Goal: Task Accomplishment & Management: Use online tool/utility

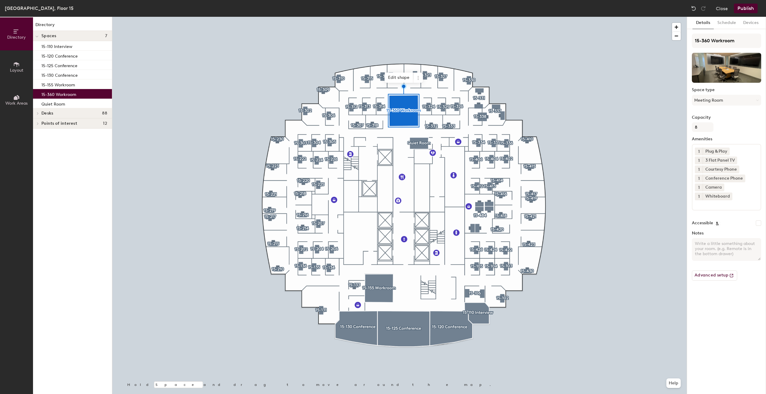
click at [732, 244] on textarea "Notes" at bounding box center [726, 249] width 69 height 23
paste textarea "Please be mindful that meetings may be scheduled back-to-back, and the space sh…"
drag, startPoint x: 694, startPoint y: 255, endPoint x: 703, endPoint y: 252, distance: 9.7
click at [695, 255] on textarea "Please be mindful that meetings may be scheduled back-to-back, and the space sh…" at bounding box center [726, 249] width 69 height 23
type textarea "Please be mindful that meetings may be scheduled back-to-back, and the space sh…"
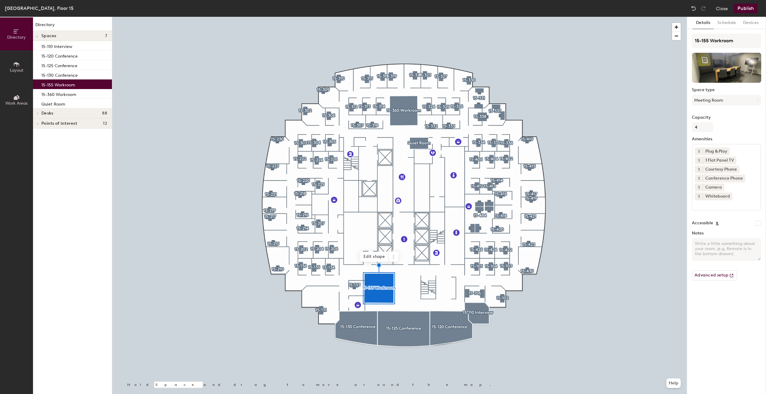
click at [699, 244] on textarea "Notes" at bounding box center [726, 249] width 69 height 23
paste textarea "Please be mindful that meetings may be scheduled back-to-back, and the space sh…"
click at [694, 254] on textarea "Please be mindful that meetings may be scheduled back-to-back, and the space sh…" at bounding box center [726, 249] width 69 height 23
type textarea "Please be mindful that meetings may be scheduled back-to-back, and the space sh…"
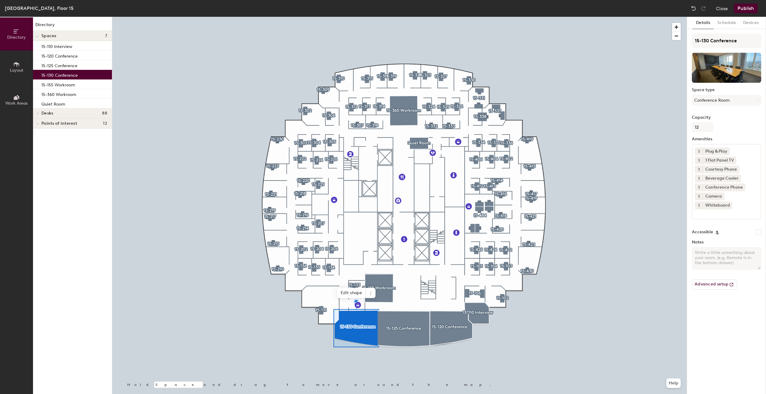
click at [698, 253] on textarea "Notes" at bounding box center [726, 258] width 69 height 23
paste textarea "Please be mindful that meetings may be scheduled back-to-back, and the space sh…"
drag, startPoint x: 698, startPoint y: 261, endPoint x: 708, endPoint y: 261, distance: 10.8
click at [698, 261] on textarea "Please be mindful that meetings may be scheduled back-to-back, and the space sh…" at bounding box center [726, 258] width 69 height 23
click at [721, 263] on textarea "Please be mindful that meetings may be scheduled back-to-back, and the space sh…" at bounding box center [726, 258] width 69 height 23
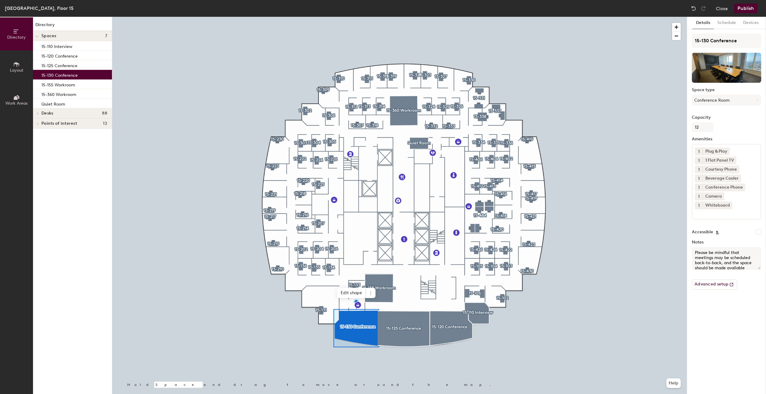
type textarea "Please be mindful that meetings may be scheduled back-to-back, and the space sh…"
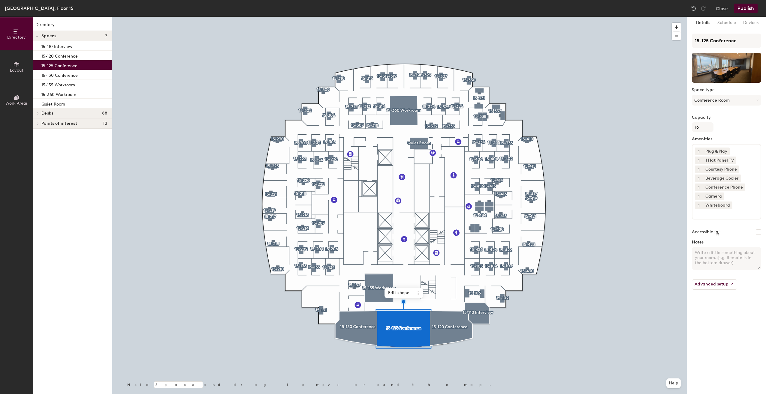
click at [710, 258] on textarea "Notes" at bounding box center [726, 258] width 69 height 23
paste textarea "Please be mindful that meetings may be scheduled back-to-back, and the space sh…"
type textarea "Please be mindful that meetings may be scheduled back-to-back, and the space sh…"
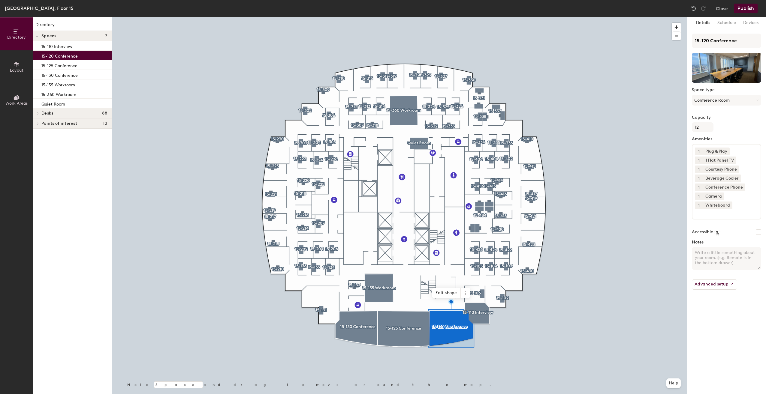
click at [703, 252] on textarea "Notes" at bounding box center [726, 258] width 69 height 23
paste textarea "Please be mindful that meetings may be scheduled back-to-back, and the space sh…"
type textarea "Please be mindful that meetings may be scheduled back-to-back, and the space sh…"
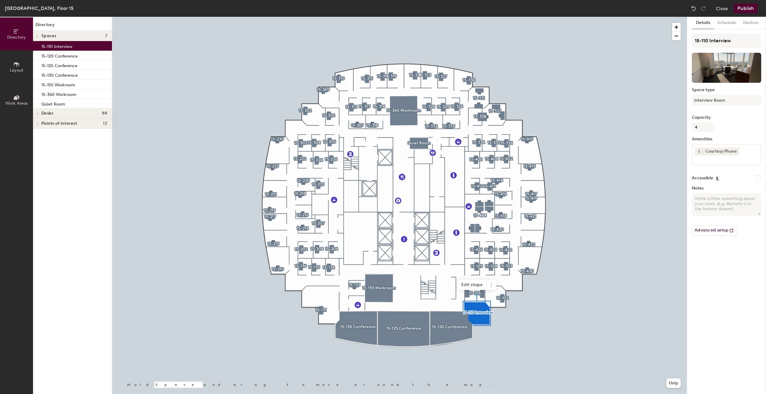
click at [703, 203] on textarea "Notes" at bounding box center [726, 204] width 69 height 23
paste textarea "Please be mindful that meetings may be scheduled back-to-back, and the space sh…"
click at [678, 174] on div "Directory Layout Work Areas Directory Spaces 7 15-110 Interview 15-120 Conferen…" at bounding box center [383, 206] width 766 height 378
click at [679, 184] on div "Directory Layout Work Areas Directory Spaces 7 15-110 Interview 15-120 Conferen…" at bounding box center [383, 206] width 766 height 378
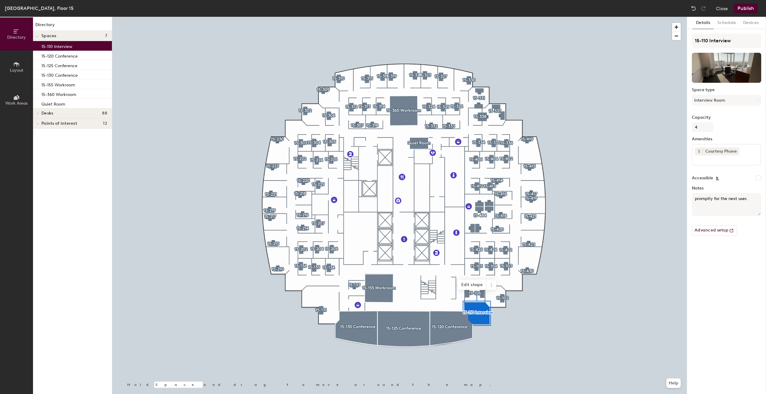
type textarea "r the next user."
click at [679, 199] on div "Directory Layout Work Areas Directory Spaces 7 15-110 Interview 15-120 Conferen…" at bounding box center [383, 206] width 766 height 378
drag, startPoint x: 743, startPoint y: 304, endPoint x: 729, endPoint y: 233, distance: 72.5
click at [742, 304] on div "Details Schedule Devices 15-110 Interview Space type Interview Room Capacity 4 …" at bounding box center [726, 206] width 79 height 378
click at [751, 12] on button "Publish" at bounding box center [746, 9] width 24 height 10
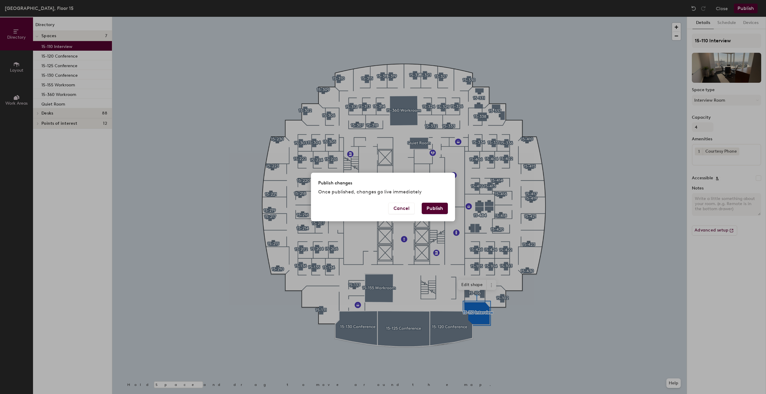
click at [443, 208] on button "Publish" at bounding box center [435, 208] width 26 height 11
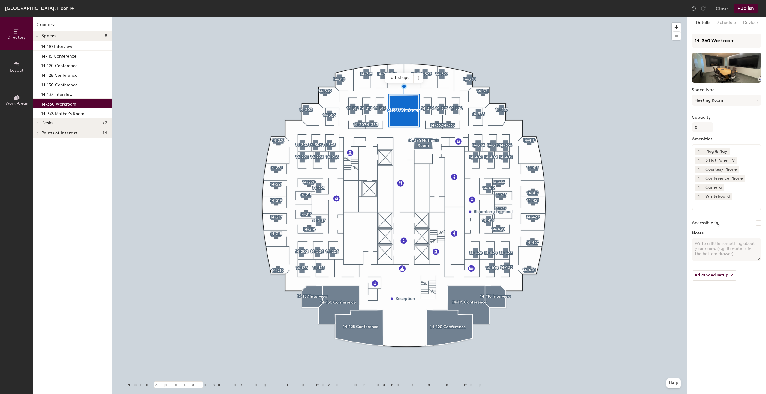
click at [698, 249] on textarea "Notes" at bounding box center [726, 249] width 69 height 23
paste textarea "Please be mindful that meetings may be scheduled back-to-back, and the space sh…"
type textarea "Please be mindful that meetings may be scheduled back-to-back, and the space sh…"
click at [341, 17] on div at bounding box center [399, 17] width 575 height 0
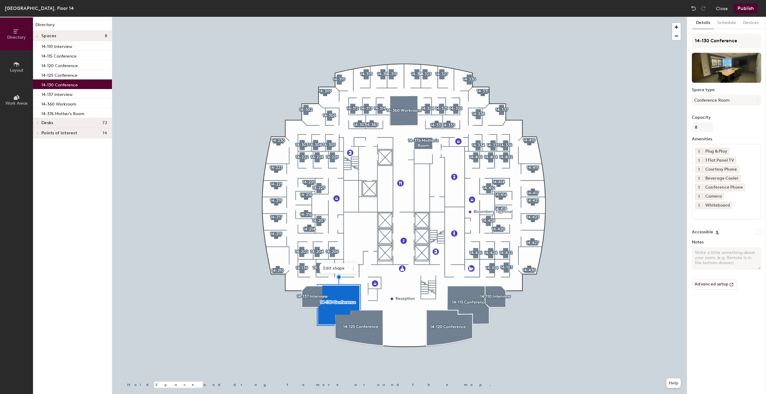
click at [714, 250] on textarea "Notes" at bounding box center [726, 258] width 69 height 23
paste textarea "Please be mindful that meetings may be scheduled back-to-back, and the space sh…"
type textarea "Please be mindful that meetings may be scheduled back-to-back, and the space sh…"
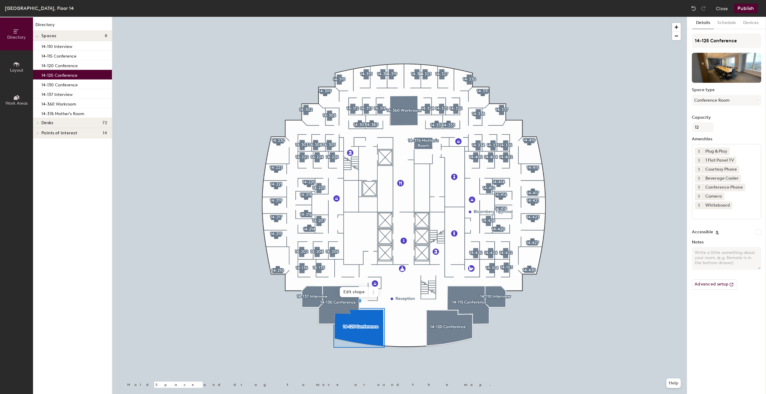
click at [696, 255] on textarea "Notes" at bounding box center [726, 258] width 69 height 23
paste textarea "Please be mindful that meetings may be scheduled back-to-back, and the space sh…"
type textarea "Please be mindful that meetings may be scheduled back-to-back, and the space sh…"
click at [445, 17] on div at bounding box center [399, 17] width 575 height 0
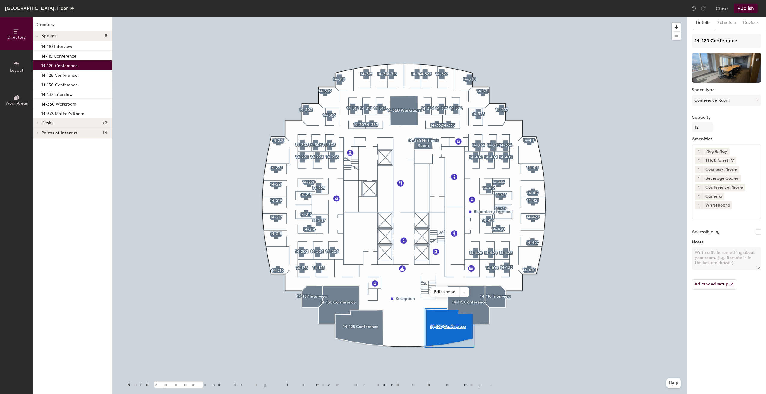
click at [708, 258] on textarea "Notes" at bounding box center [726, 258] width 69 height 23
paste textarea "Please be mindful that meetings may be scheduled back-to-back, and the space sh…"
type textarea "Please be mindful that meetings may be scheduled back-to-back, and the space sh…"
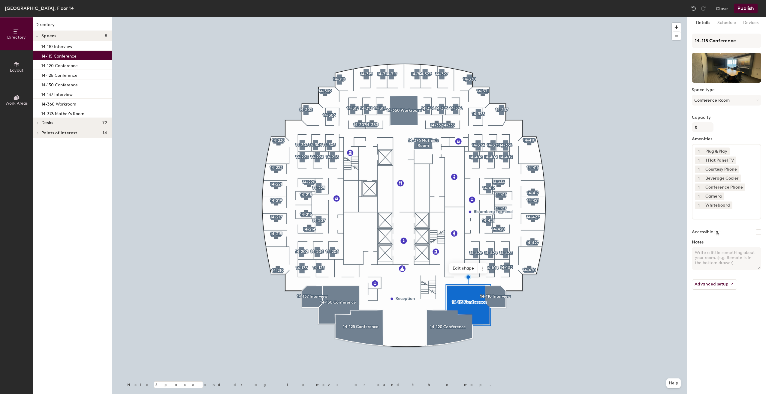
click at [692, 253] on textarea "Notes" at bounding box center [726, 258] width 69 height 23
paste textarea "Please be mindful that meetings may be scheduled back-to-back, and the space sh…"
type textarea "Please be mindful that meetings may be scheduled back-to-back, and the space sh…"
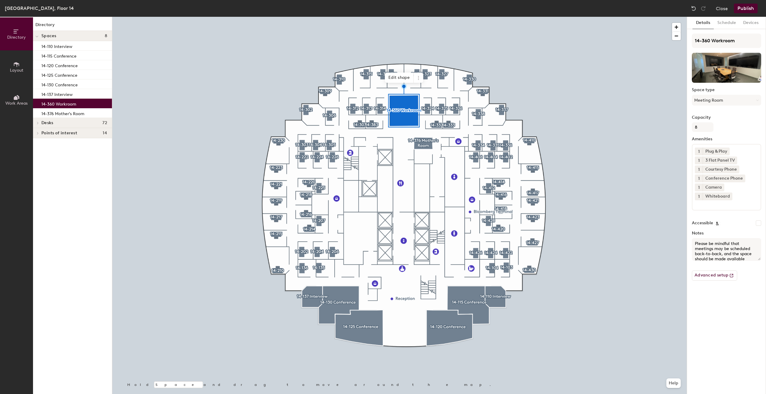
click at [747, 11] on button "Publish" at bounding box center [746, 9] width 24 height 10
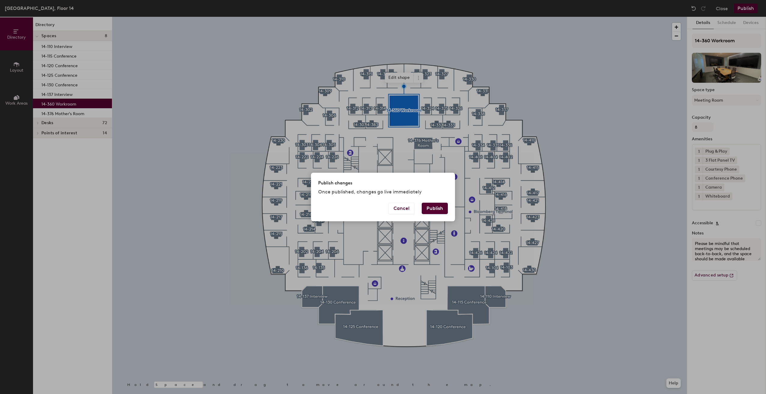
click at [434, 213] on button "Publish" at bounding box center [435, 208] width 26 height 11
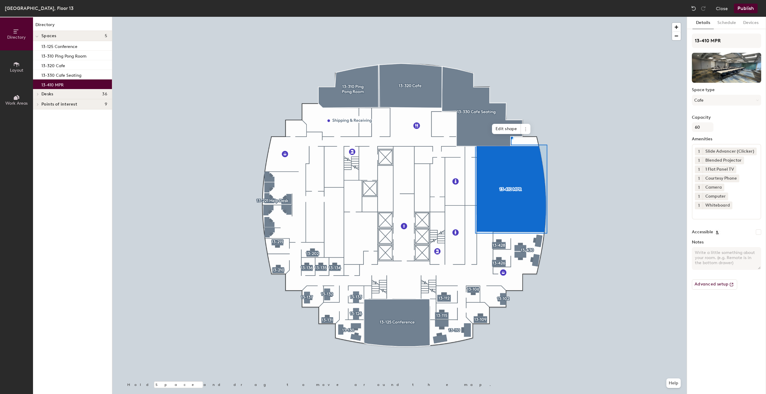
click at [726, 253] on textarea "Notes" at bounding box center [726, 258] width 69 height 23
paste textarea "Please be mindful that meetings may be scheduled back-to-back, and the space sh…"
type textarea "Please be mindful that meetings may be scheduled back-to-back, and the space sh…"
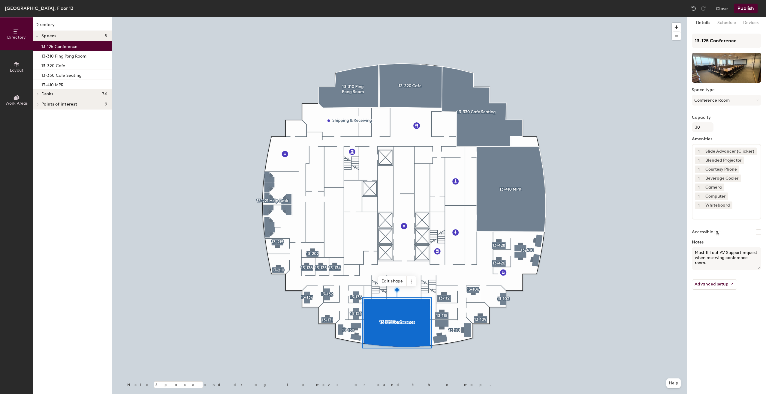
click at [716, 265] on textarea "Must fill out AV Support request when reserving conference room." at bounding box center [726, 258] width 69 height 23
paste textarea "Please be mindful that meetings may be scheduled back-to-back, and the space sh…"
click at [731, 262] on textarea "Must fill out AV Support request when reserving conference room. Please be mind…" at bounding box center [726, 258] width 69 height 23
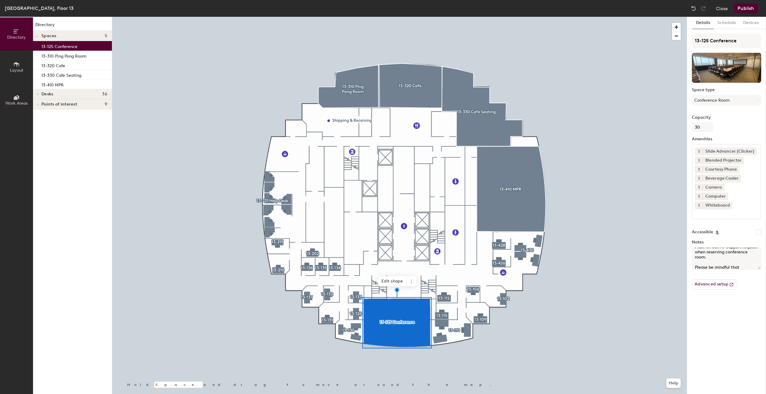
type textarea "Must fill out AV Support request when reserving conference room. Please be mind…"
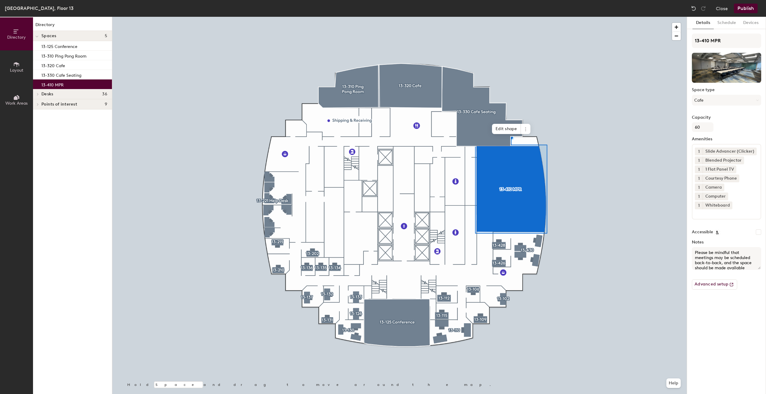
click at [750, 10] on button "Publish" at bounding box center [746, 9] width 24 height 10
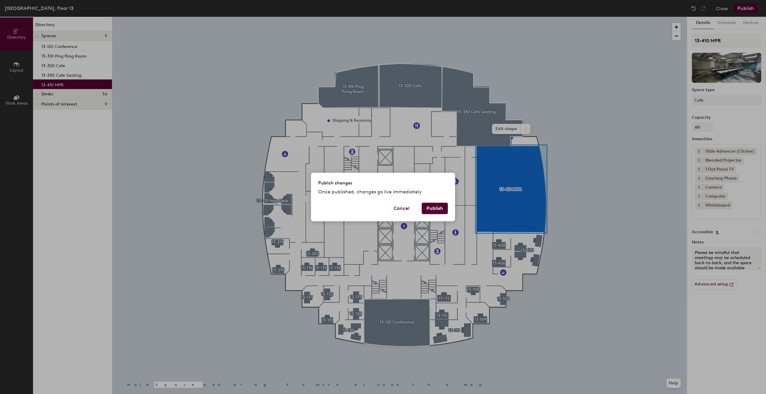
click at [441, 206] on button "Publish" at bounding box center [435, 208] width 26 height 11
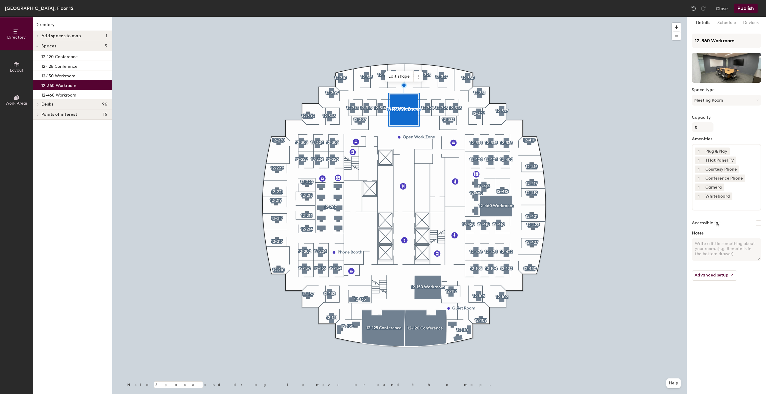
click at [706, 248] on textarea "Notes" at bounding box center [726, 249] width 69 height 23
paste textarea "Please be mindful that meetings may be scheduled back-to-back, and the space sh…"
type textarea "Please be mindful that meetings may be scheduled back-to-back, and the space sh…"
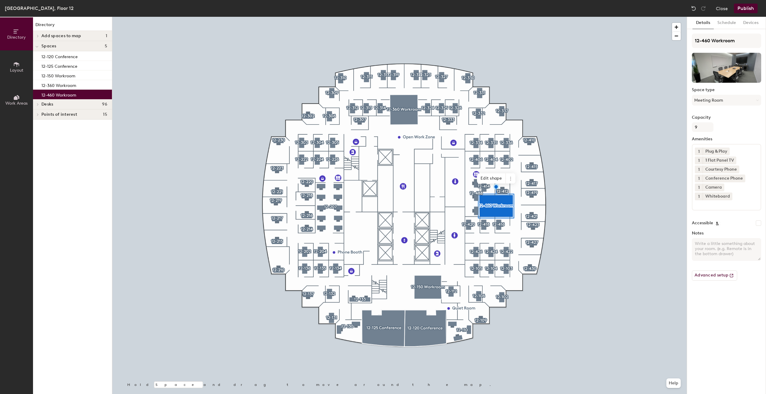
click at [723, 248] on textarea "Notes" at bounding box center [726, 249] width 69 height 23
paste textarea "Please be mindful that meetings may be scheduled back-to-back, and the space sh…"
type textarea "Please be mindful that meetings may be scheduled back-to-back, and the space sh…"
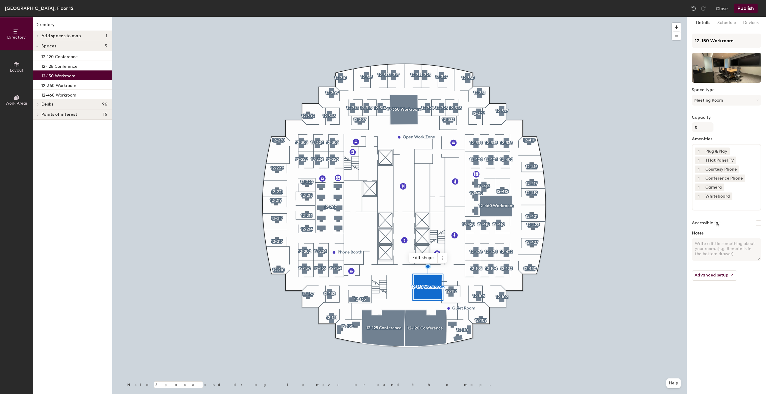
click at [722, 252] on textarea "Notes" at bounding box center [726, 249] width 69 height 23
paste textarea "Please be mindful that meetings may be scheduled back-to-back, and the space sh…"
type textarea "Please be mindful that meetings may be scheduled back-to-back, and the space sh…"
click at [429, 17] on div at bounding box center [399, 17] width 575 height 0
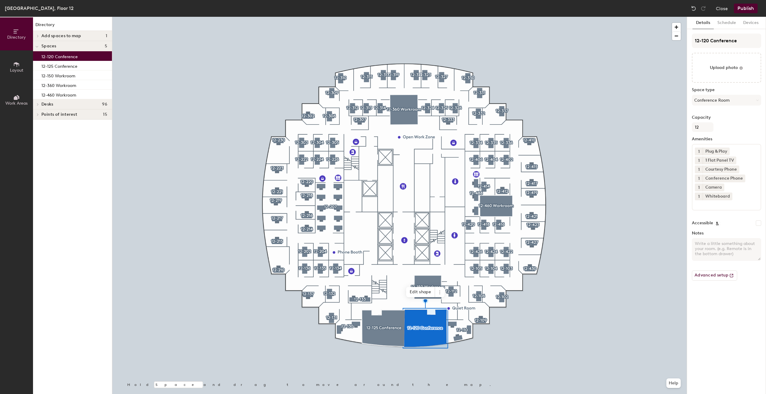
click at [711, 245] on textarea "Notes" at bounding box center [726, 249] width 69 height 23
paste textarea "Please be mindful that meetings may be scheduled back-to-back, and the space sh…"
type textarea "Please be mindful that meetings may be scheduled back-to-back, and the space sh…"
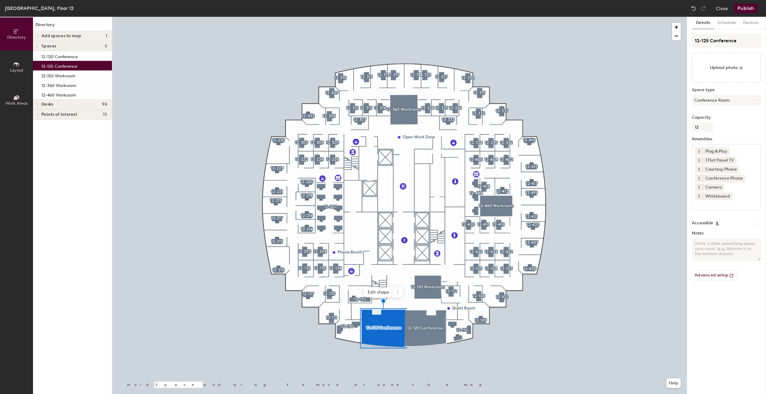
click at [708, 246] on textarea "Notes" at bounding box center [726, 249] width 69 height 23
paste textarea "Please be mindful that meetings may be scheduled back-to-back, and the space sh…"
type textarea "Please be mindful that meetings may be scheduled back-to-back, and the space sh…"
click at [748, 5] on button "Publish" at bounding box center [746, 9] width 24 height 10
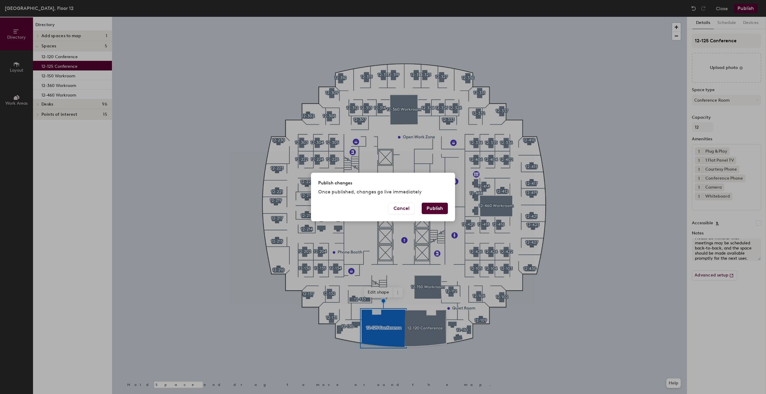
click at [439, 204] on button "Publish" at bounding box center [435, 208] width 26 height 11
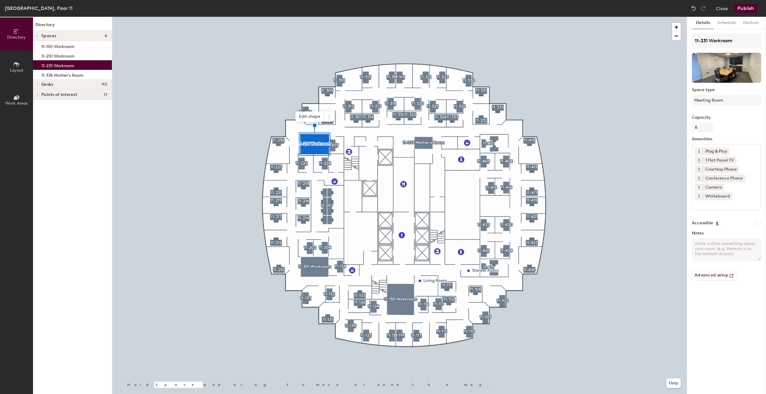
click at [726, 246] on textarea "Notes" at bounding box center [726, 249] width 69 height 23
paste textarea "Please be mindful that meetings may be scheduled back-to-back, and the space sh…"
type textarea "Please be mindful that meetings may be scheduled back-to-back, and the space sh…"
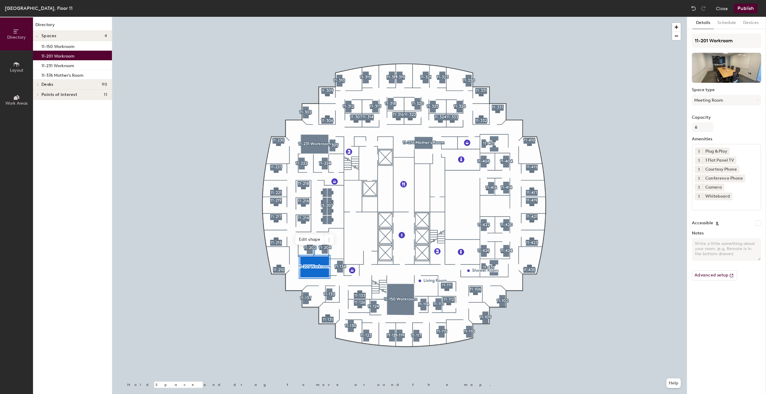
click at [731, 252] on textarea "Notes" at bounding box center [726, 249] width 69 height 23
click at [718, 246] on textarea "Notes" at bounding box center [726, 249] width 69 height 23
click at [698, 242] on textarea "Notes" at bounding box center [726, 249] width 69 height 23
paste textarea "Please be mindful that meetings may be scheduled back-to-back, and the space sh…"
type textarea "Please be mindful that meetings may be scheduled back-to-back, and the space sh…"
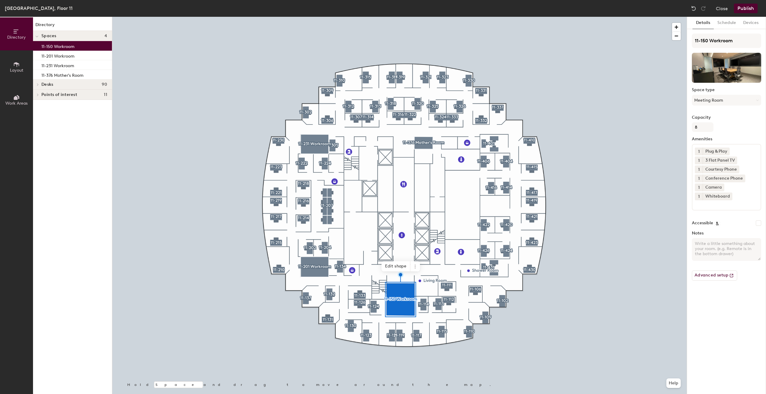
click at [713, 248] on textarea "Notes" at bounding box center [726, 249] width 69 height 23
paste textarea "Please be mindful that meetings may be scheduled back-to-back, and the space sh…"
type textarea "Please be mindful that meetings may be scheduled back-to-back, and the space sh…"
click at [751, 8] on button "Publish" at bounding box center [746, 9] width 24 height 10
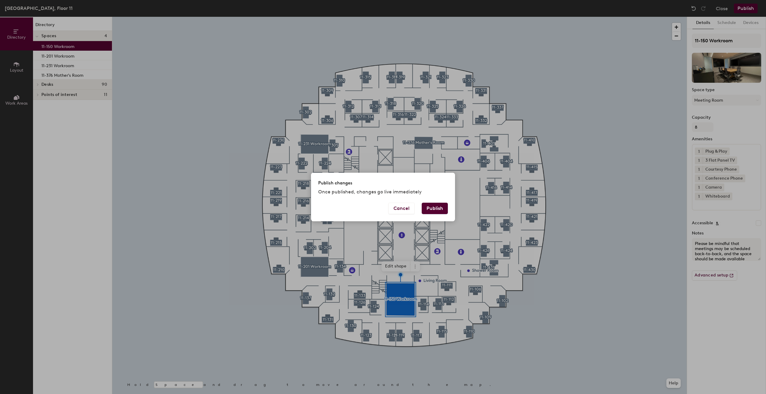
click at [440, 212] on button "Publish" at bounding box center [435, 208] width 26 height 11
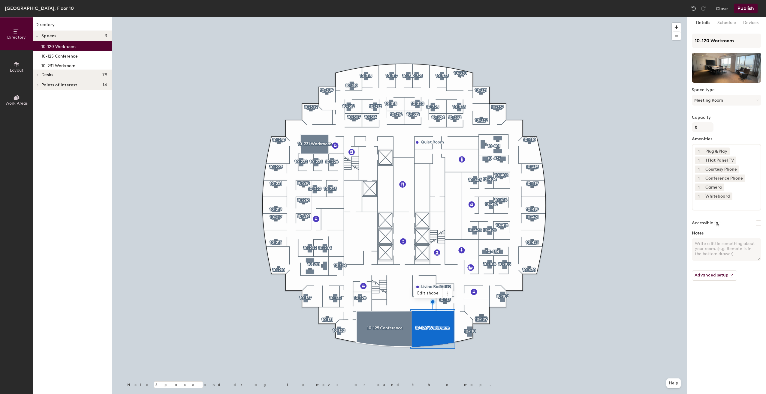
click at [705, 248] on textarea "Notes" at bounding box center [726, 249] width 69 height 23
paste textarea "Please be mindful that meetings may be scheduled back-to-back, and the space sh…"
type textarea "Please be mindful that meetings may be scheduled back-to-back, and the space sh…"
click at [400, 17] on div at bounding box center [399, 17] width 575 height 0
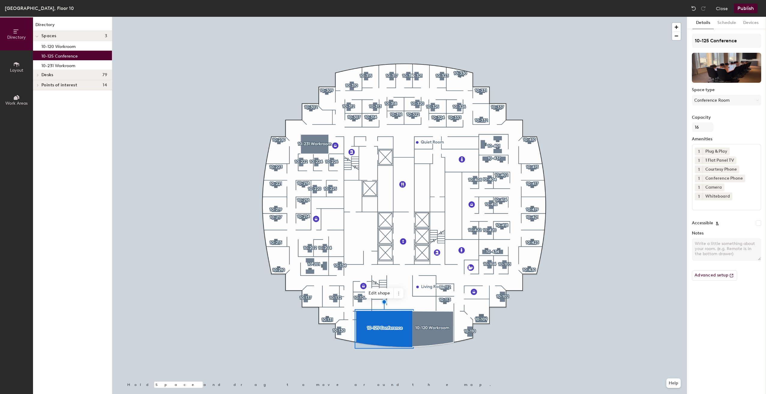
click at [725, 241] on textarea "Notes" at bounding box center [726, 249] width 69 height 23
paste textarea "Please be mindful that meetings may be scheduled back-to-back, and the space sh…"
type textarea "Please be mindful that meetings may be scheduled back-to-back, and the space sh…"
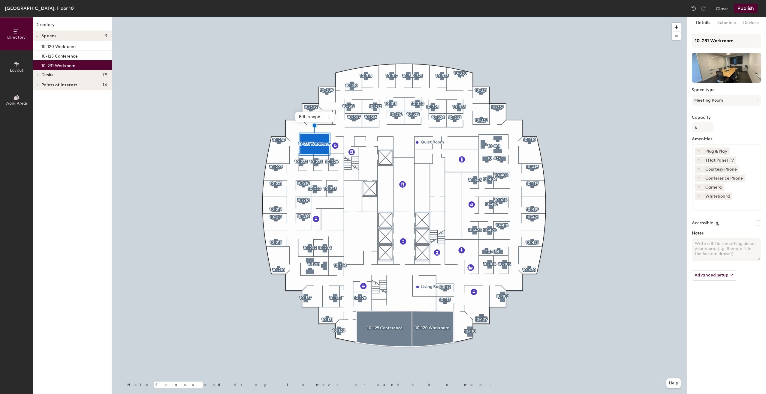
click at [717, 236] on div "Notes" at bounding box center [726, 246] width 69 height 30
click at [718, 246] on textarea "Notes" at bounding box center [726, 249] width 69 height 23
paste textarea "Please be mindful that meetings may be scheduled back-to-back, and the space sh…"
type textarea "Please be mindful that meetings may be scheduled back-to-back, and the space sh…"
click at [748, 9] on button "Publish" at bounding box center [746, 9] width 24 height 10
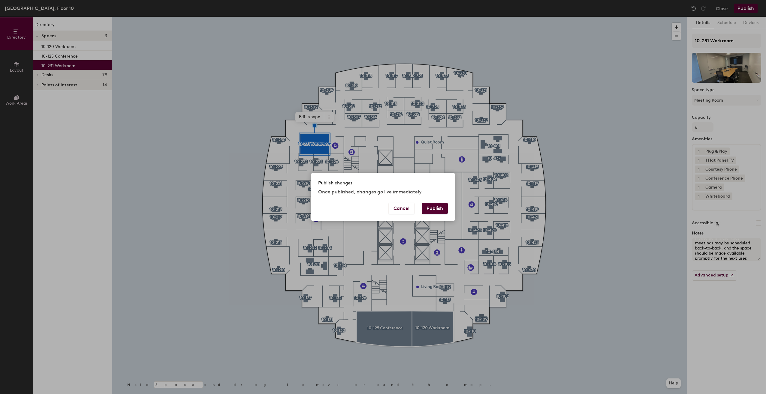
click at [440, 206] on button "Publish" at bounding box center [435, 208] width 26 height 11
